Goal: Task Accomplishment & Management: Complete application form

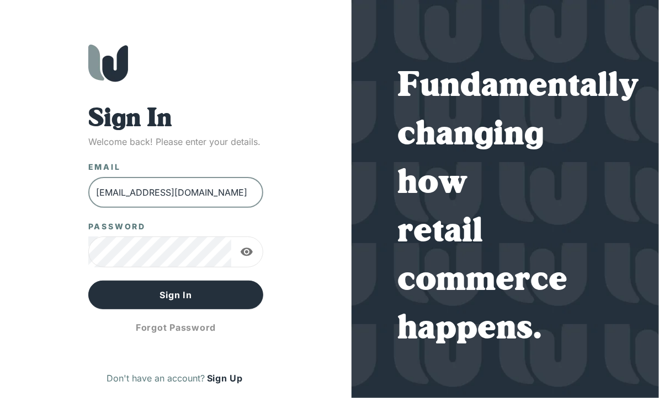
click at [238, 196] on input "[EMAIL_ADDRESS][DOMAIN_NAME]" at bounding box center [175, 192] width 175 height 31
drag, startPoint x: 240, startPoint y: 188, endPoint x: 58, endPoint y: 193, distance: 182.2
click at [58, 193] on div "Sign In Welcome back! Please enter your details. Email [EMAIL_ADDRESS][DOMAIN_N…" at bounding box center [175, 221] width 307 height 354
type input "[EMAIL_ADDRESS][DOMAIN_NAME]"
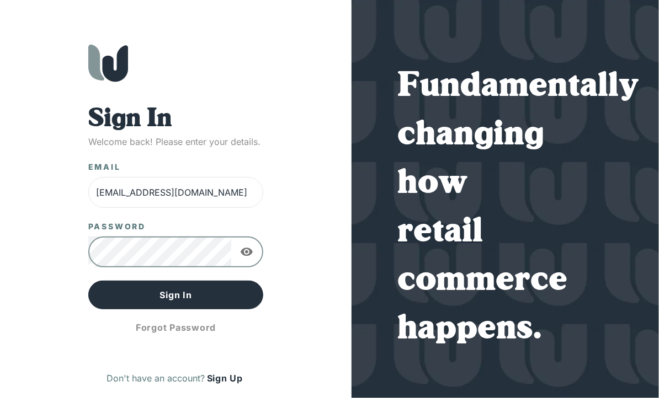
click at [249, 251] on icon "button" at bounding box center [247, 252] width 12 height 8
click at [249, 251] on icon "button" at bounding box center [247, 252] width 12 height 10
click at [9, 311] on div "Sign In Welcome back! Please enter your details. Email [EMAIL_ADDRESS][DOMAIN_N…" at bounding box center [329, 199] width 659 height 398
click at [187, 329] on button "Forgot Password" at bounding box center [175, 328] width 175 height 28
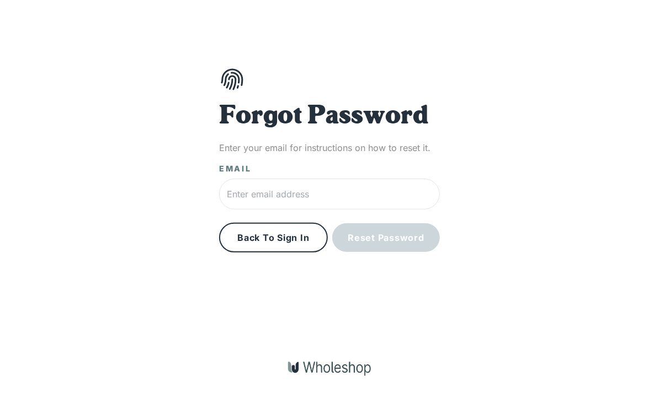
click at [374, 197] on input "text" at bounding box center [329, 194] width 221 height 31
type input "[EMAIL_ADDRESS][DOMAIN_NAME]"
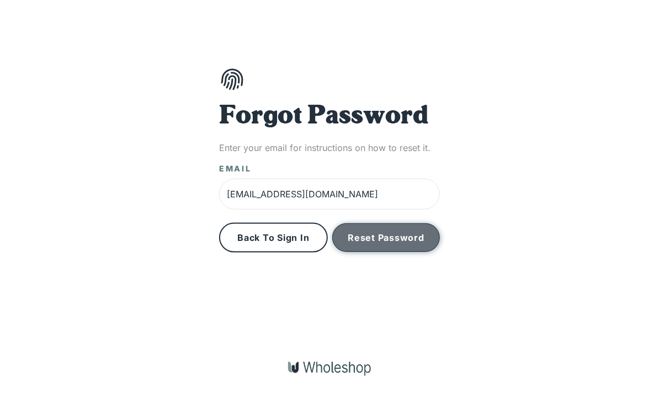
click at [358, 239] on button "Reset Password" at bounding box center [386, 237] width 108 height 29
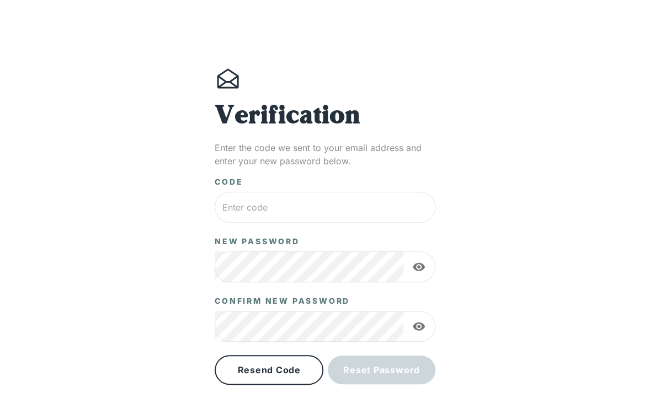
click at [264, 208] on input "text" at bounding box center [325, 207] width 221 height 31
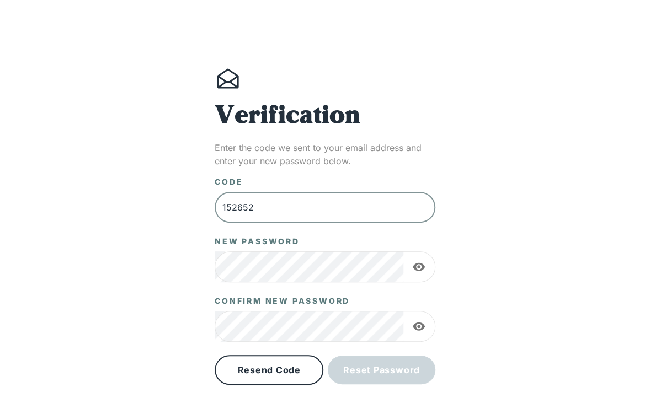
type input "152652"
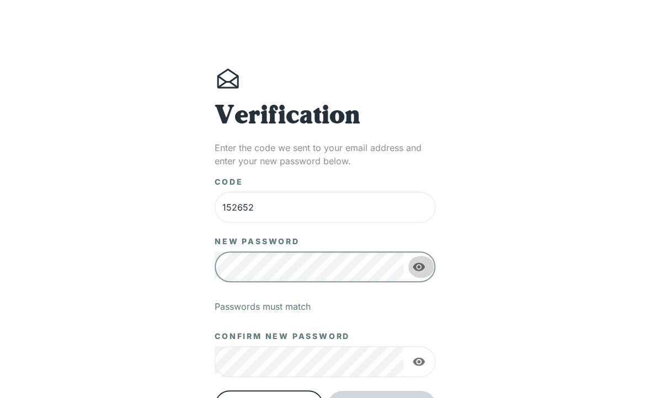
click at [417, 266] on icon "button" at bounding box center [418, 266] width 13 height 13
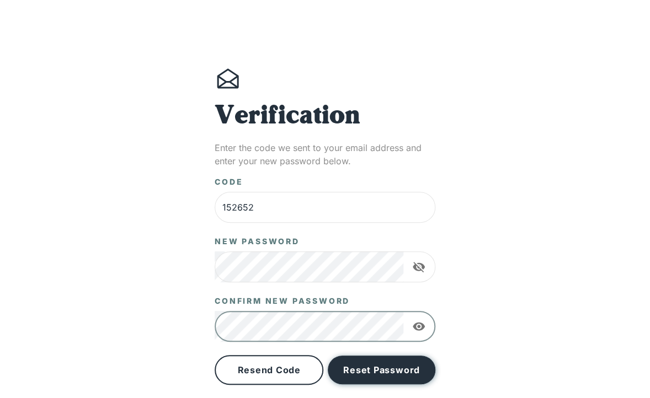
click at [390, 369] on button "Reset Password" at bounding box center [382, 370] width 108 height 29
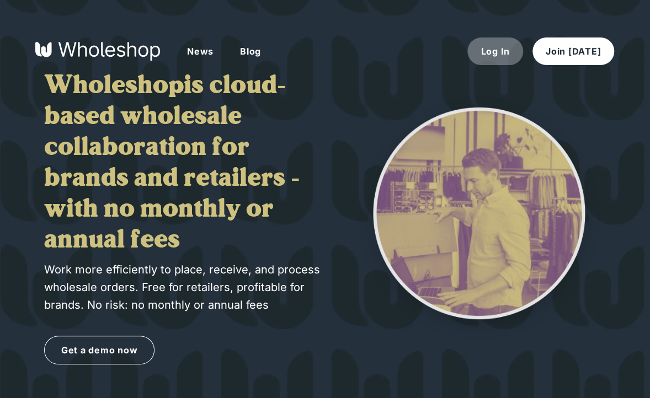
click at [490, 49] on button "Log In" at bounding box center [495, 52] width 56 height 28
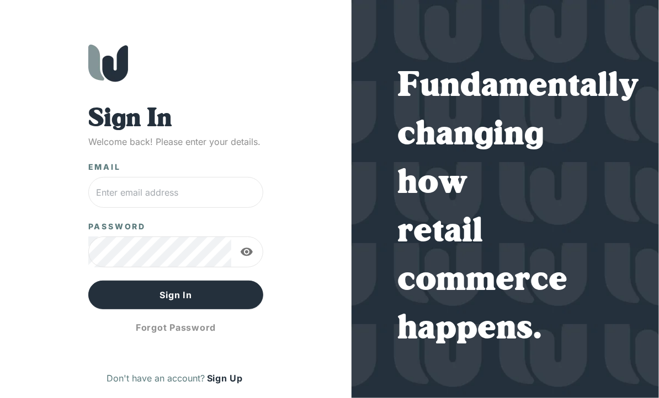
type input "[EMAIL_ADDRESS][DOMAIN_NAME]"
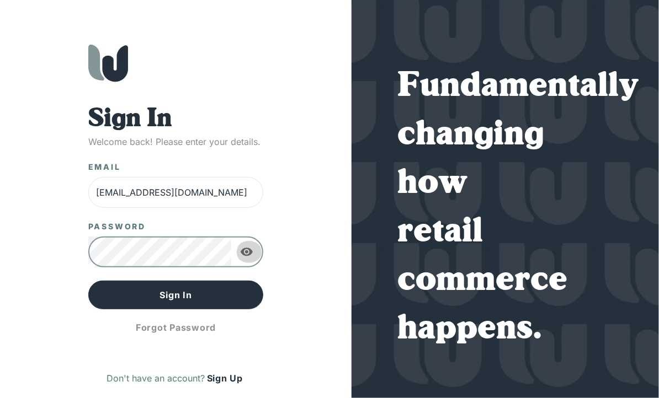
click at [251, 251] on icon "button" at bounding box center [247, 252] width 12 height 8
click at [111, 298] on button "Sign In" at bounding box center [175, 295] width 175 height 29
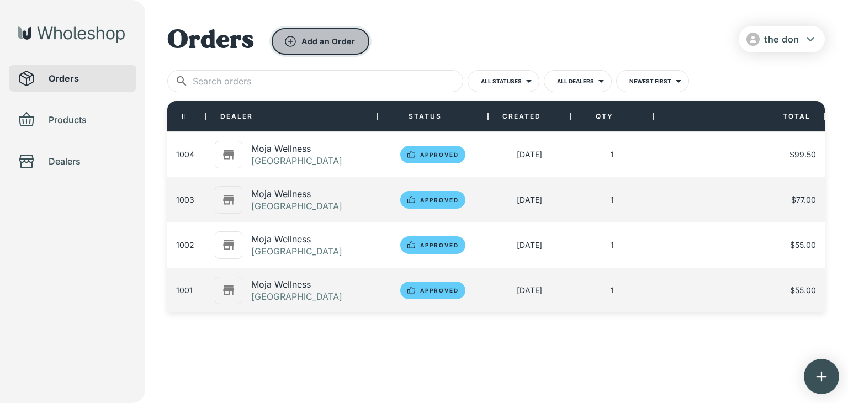
click at [324, 40] on button "Add an Order" at bounding box center [321, 41] width 98 height 26
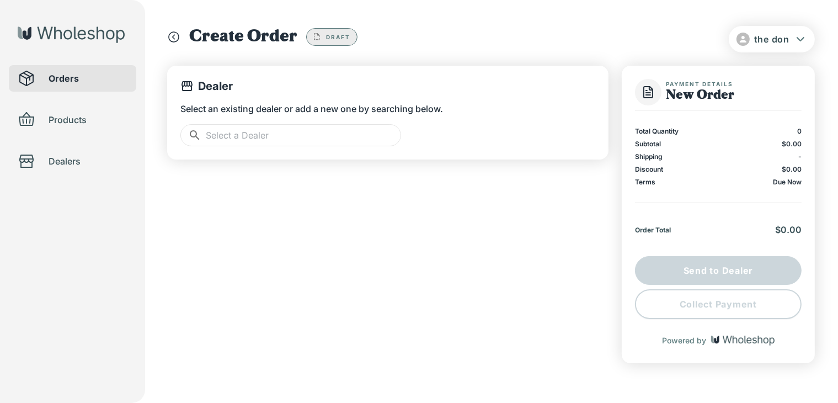
click at [321, 132] on input "text" at bounding box center [303, 135] width 195 height 22
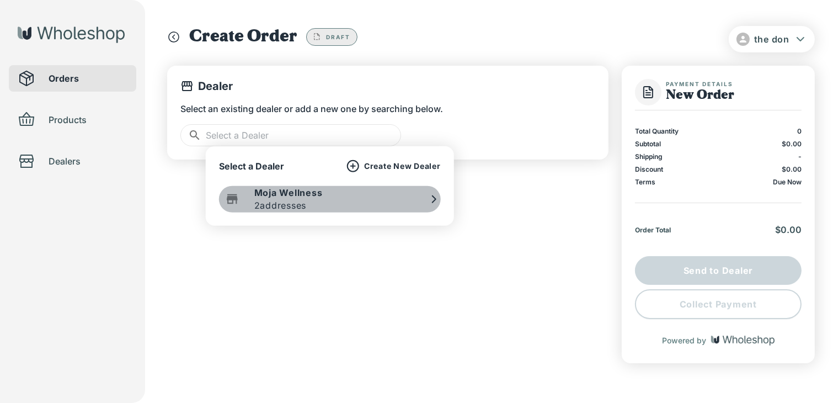
click at [294, 194] on p "Moja Wellness" at bounding box center [288, 193] width 68 height 12
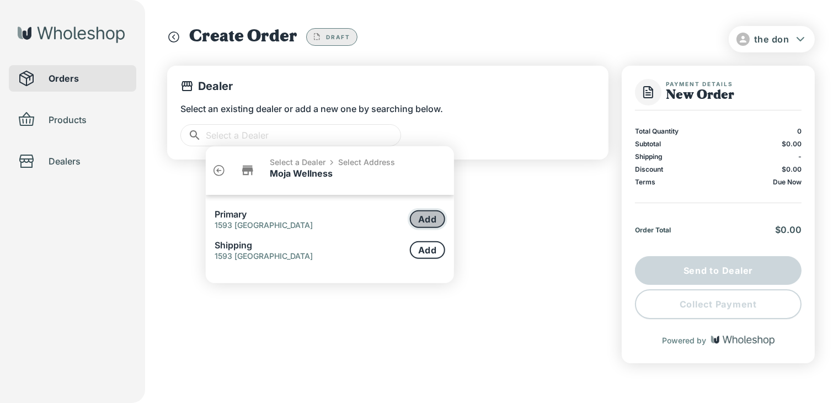
click at [420, 219] on button "Add" at bounding box center [427, 219] width 35 height 18
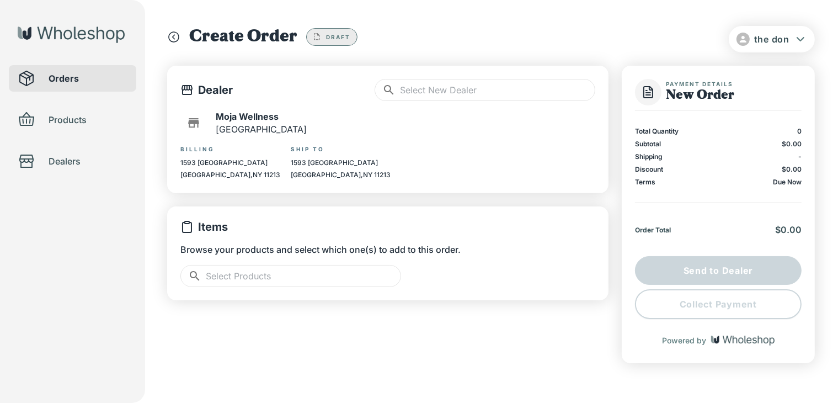
click at [295, 279] on input "text" at bounding box center [303, 276] width 195 height 22
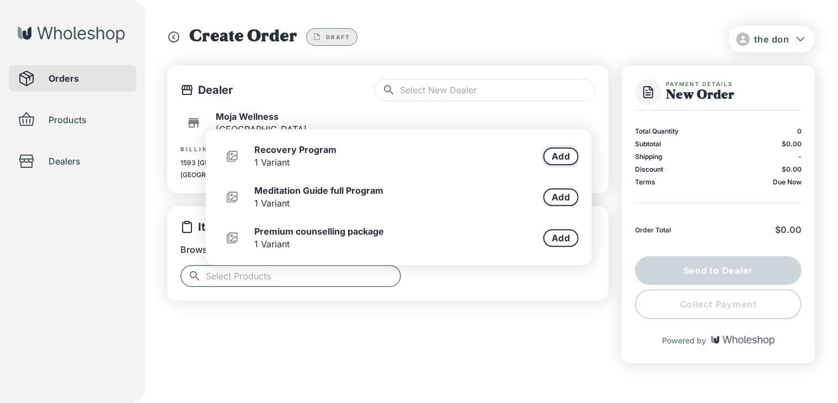
click at [563, 161] on button "Add" at bounding box center [561, 156] width 35 height 18
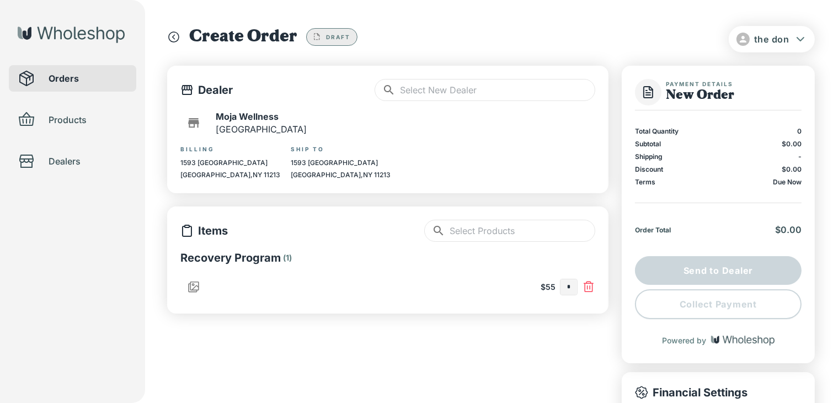
type input "*"
click at [470, 228] on div "​ ​" at bounding box center [509, 231] width 171 height 22
click at [551, 125] on div "Moja Wellness [GEOGRAPHIC_DATA]" at bounding box center [387, 123] width 415 height 26
click at [503, 235] on input "text" at bounding box center [523, 231] width 146 height 22
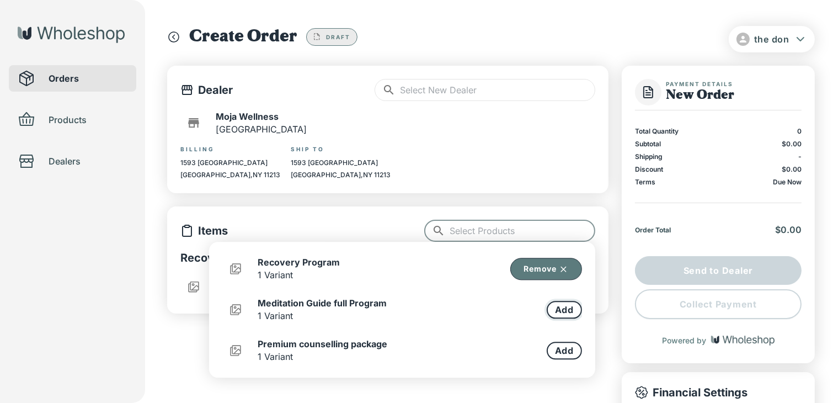
click at [565, 306] on button "Add" at bounding box center [564, 310] width 35 height 18
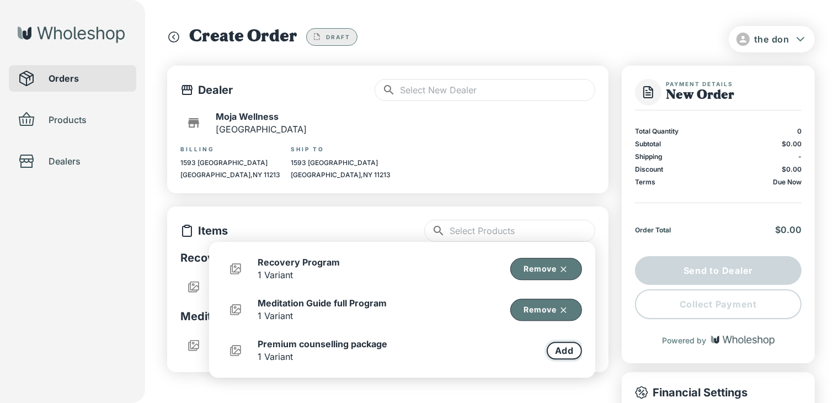
click at [559, 345] on button "Add" at bounding box center [564, 351] width 35 height 18
click at [519, 224] on input "text" at bounding box center [523, 231] width 146 height 22
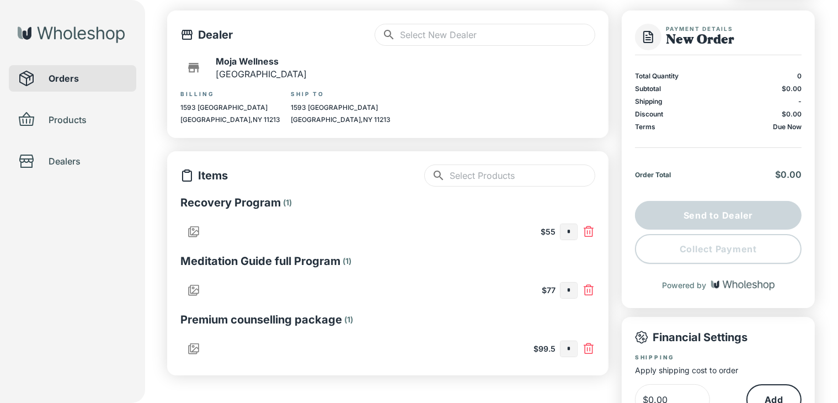
click at [143, 244] on div "Orders Products Dealers" at bounding box center [72, 201] width 145 height 403
click at [248, 205] on p "Recovery Program" at bounding box center [230, 202] width 100 height 14
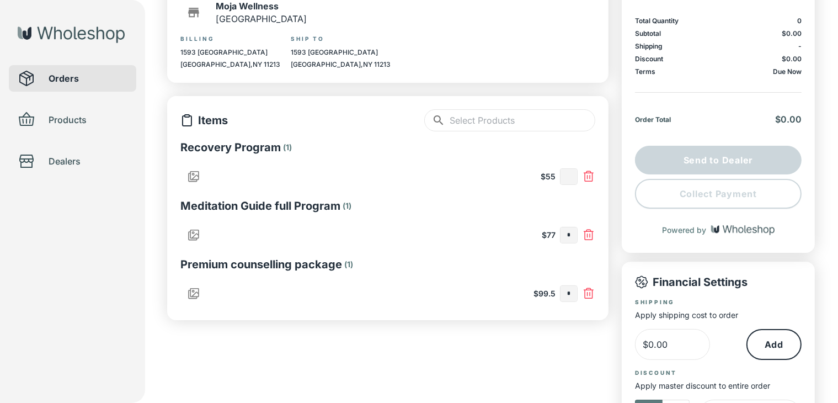
click at [572, 184] on input "text" at bounding box center [569, 176] width 17 height 15
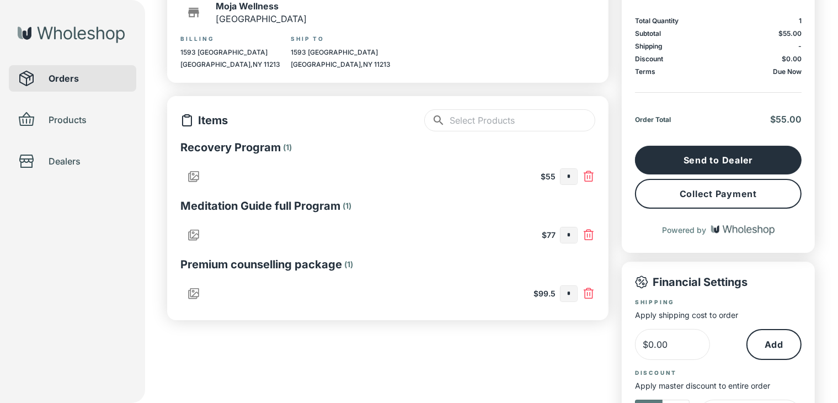
type input "*"
click at [658, 190] on button "Collect Payment" at bounding box center [718, 194] width 167 height 30
click at [574, 235] on input "text" at bounding box center [569, 234] width 17 height 15
type input "*"
click at [572, 177] on input "*" at bounding box center [569, 176] width 17 height 15
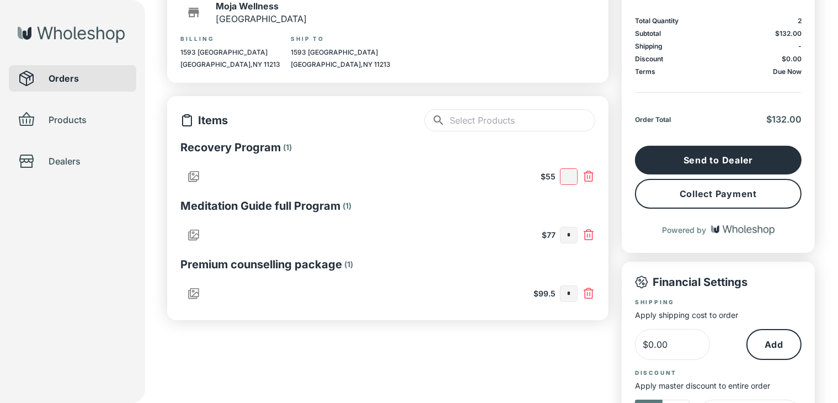
type input "*"
click at [571, 235] on input "*" at bounding box center [569, 234] width 17 height 15
click at [658, 184] on button "Collect Payment" at bounding box center [718, 194] width 167 height 30
click at [570, 293] on input "text" at bounding box center [569, 293] width 17 height 15
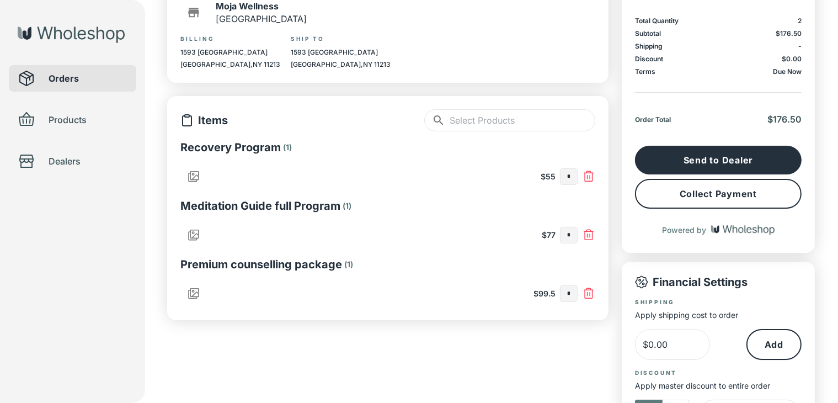
type input "*"
click at [571, 235] on input "*" at bounding box center [569, 234] width 17 height 15
click at [571, 292] on input "*" at bounding box center [569, 293] width 17 height 15
click at [563, 232] on input "text" at bounding box center [569, 234] width 17 height 15
type input "*"
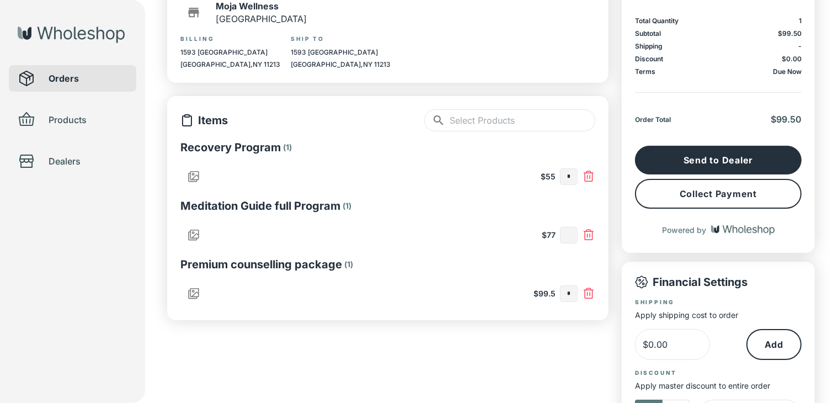
type input "*"
click at [573, 295] on input "*" at bounding box center [569, 293] width 17 height 15
click at [658, 190] on button "Collect Payment" at bounding box center [718, 194] width 167 height 30
